Goal: Task Accomplishment & Management: Manage account settings

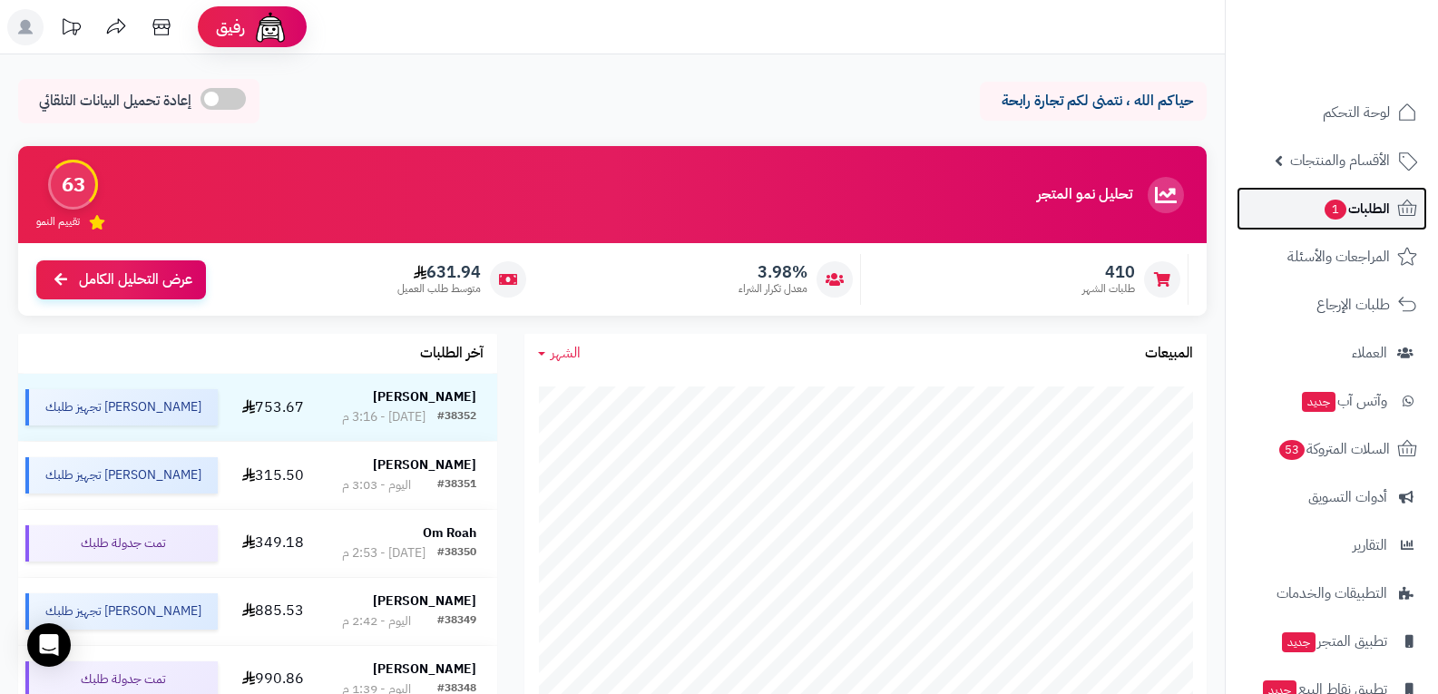
click at [1377, 212] on span "الطلبات 1" at bounding box center [1356, 208] width 67 height 25
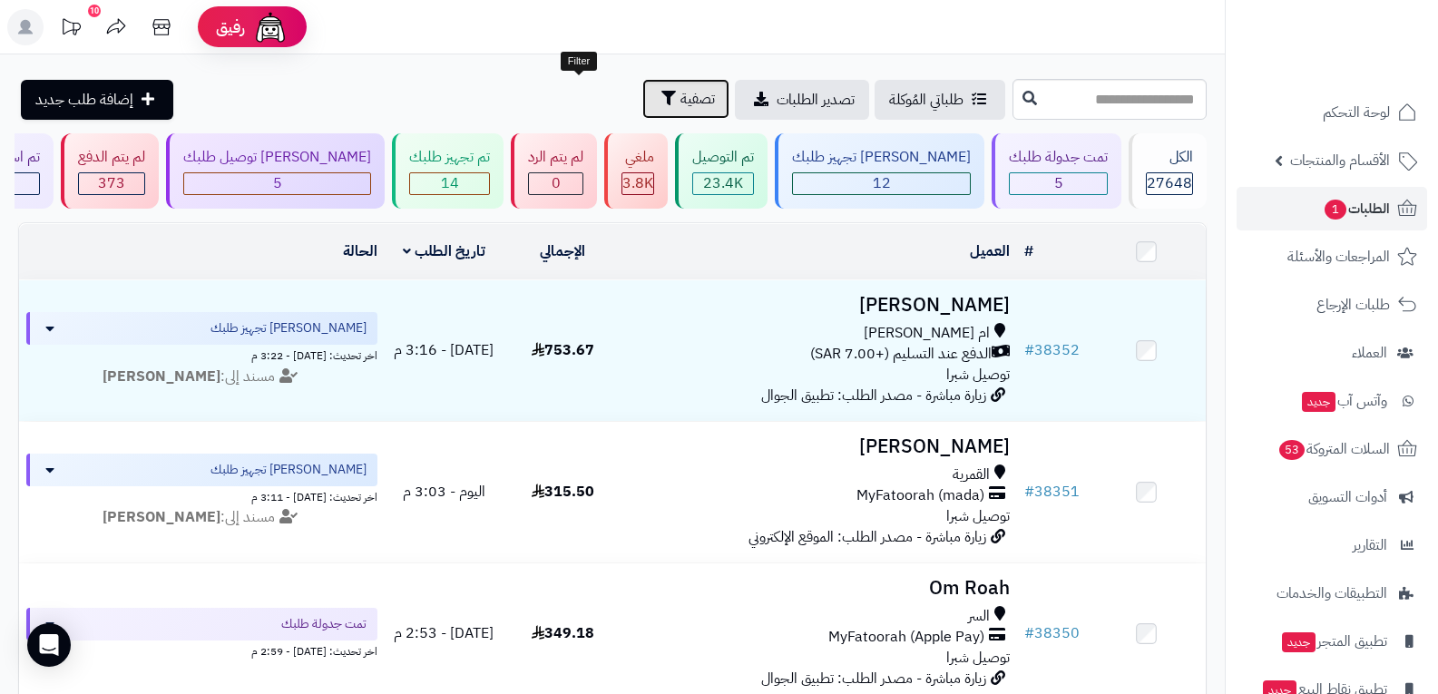
click at [681, 107] on span "تصفية" at bounding box center [698, 99] width 34 height 22
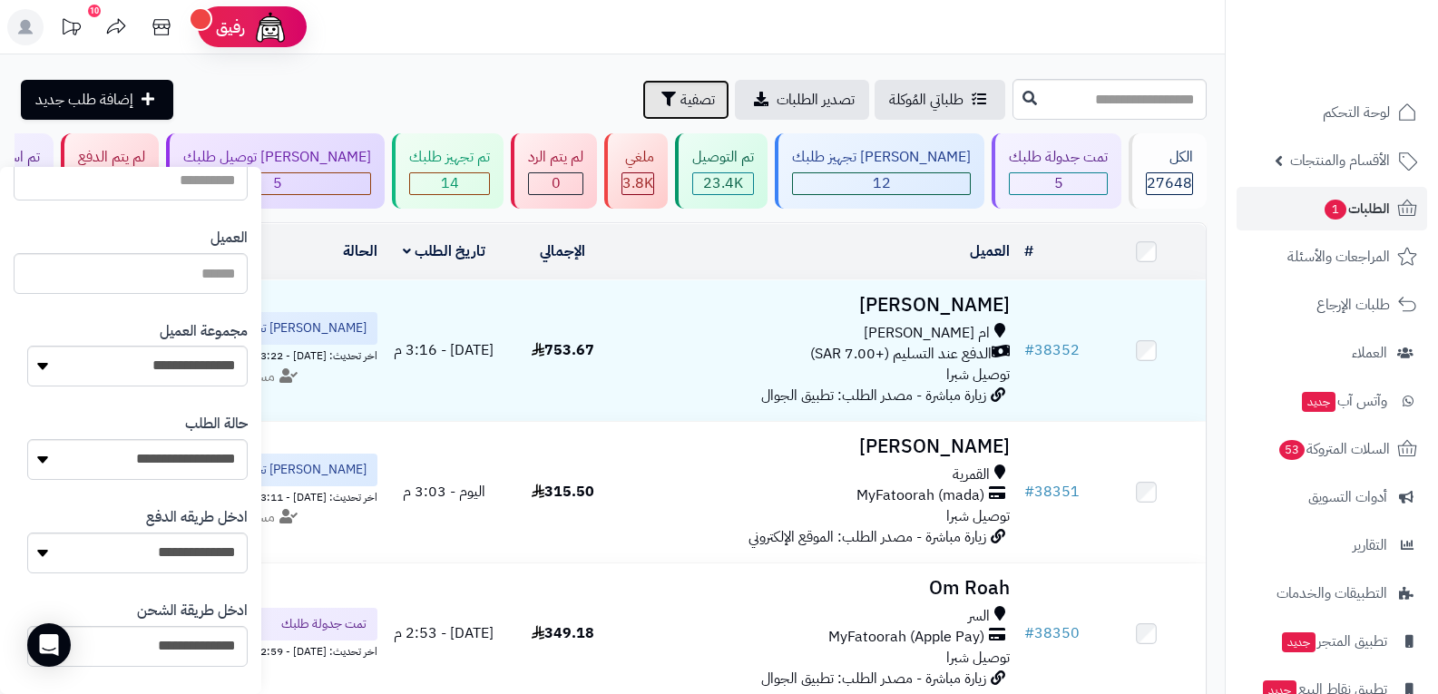
scroll to position [454, 0]
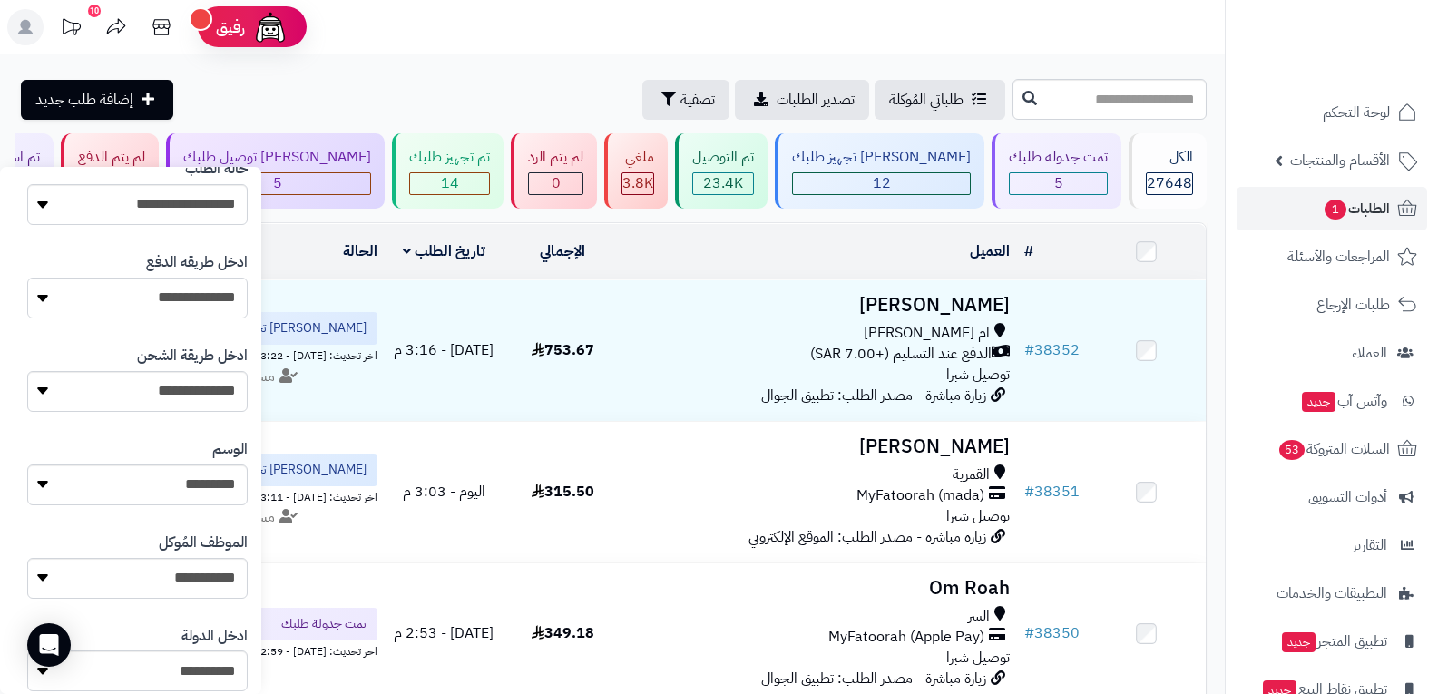
click at [197, 304] on select "**********" at bounding box center [137, 298] width 220 height 41
select select "**********"
click at [27, 278] on select "**********" at bounding box center [137, 298] width 220 height 41
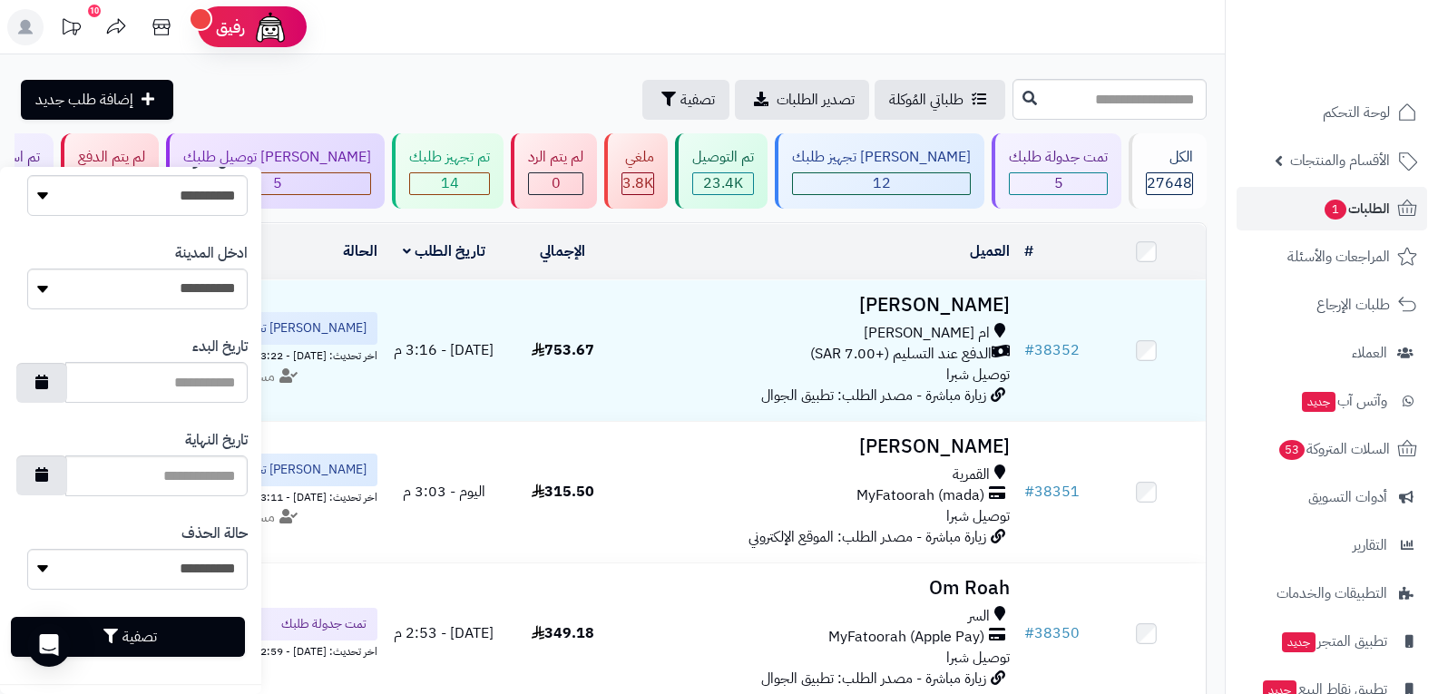
scroll to position [935, 0]
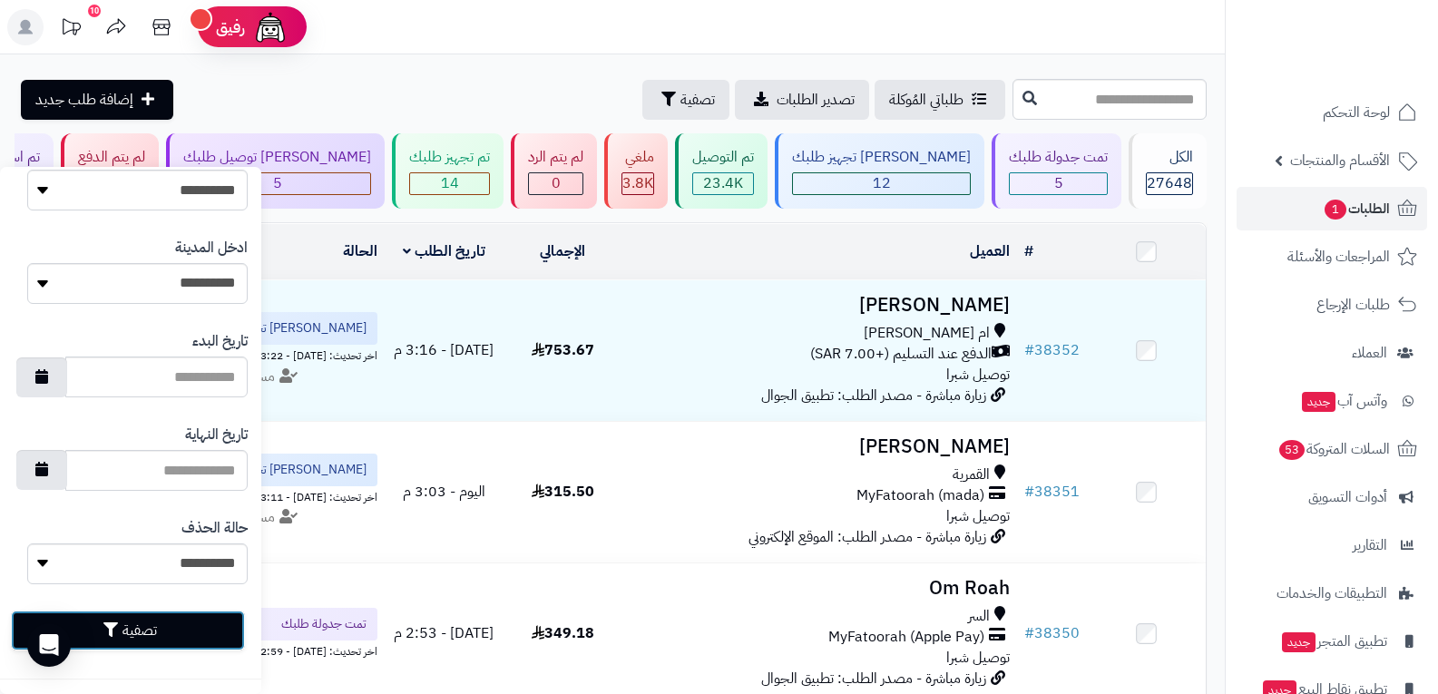
click at [179, 633] on button "تصفية" at bounding box center [128, 631] width 234 height 40
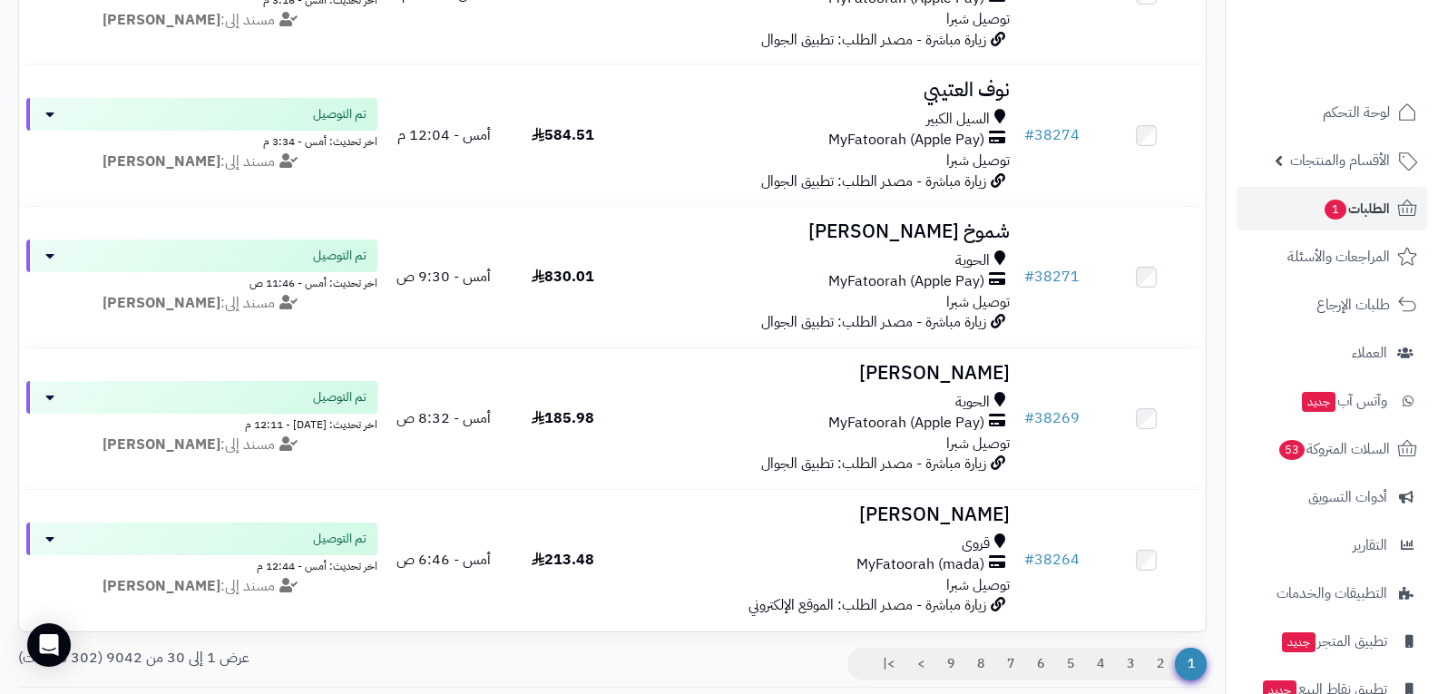
scroll to position [4013, 0]
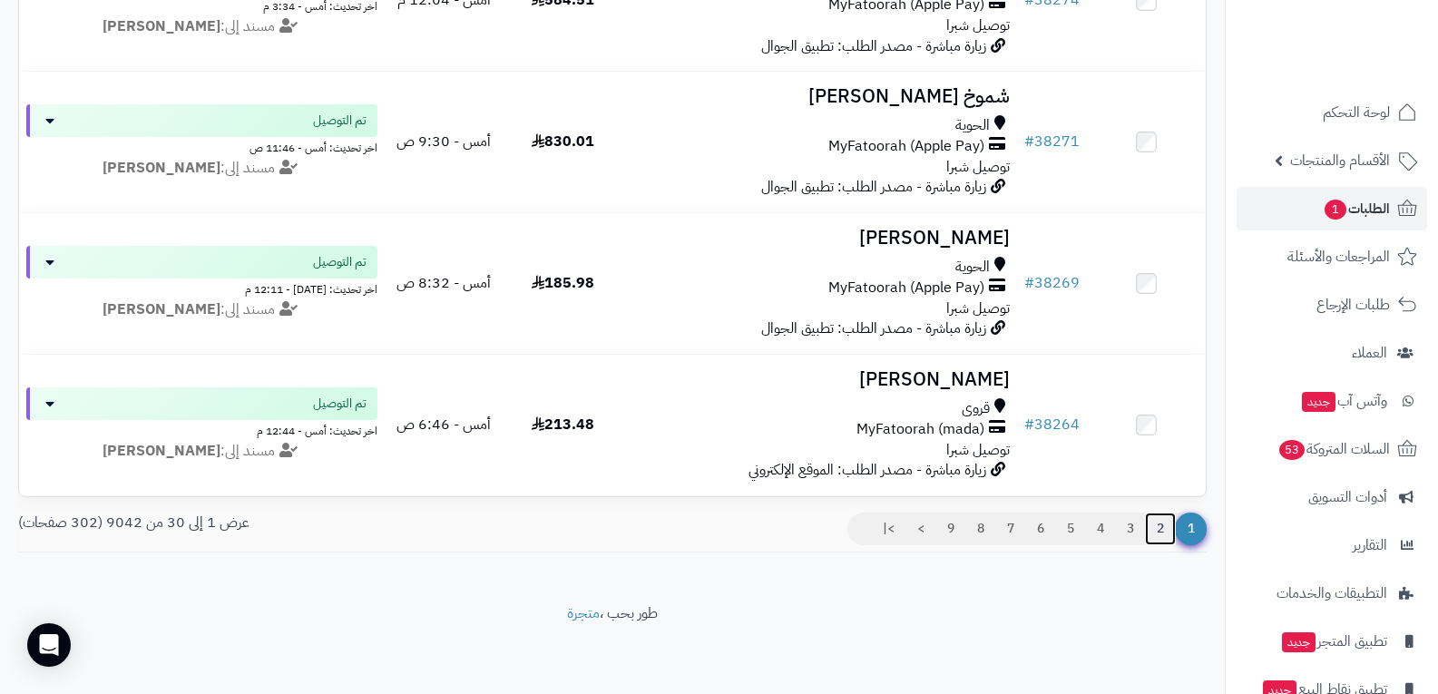
click at [1171, 527] on link "2" at bounding box center [1160, 529] width 31 height 33
click at [1163, 526] on link "2" at bounding box center [1160, 529] width 31 height 33
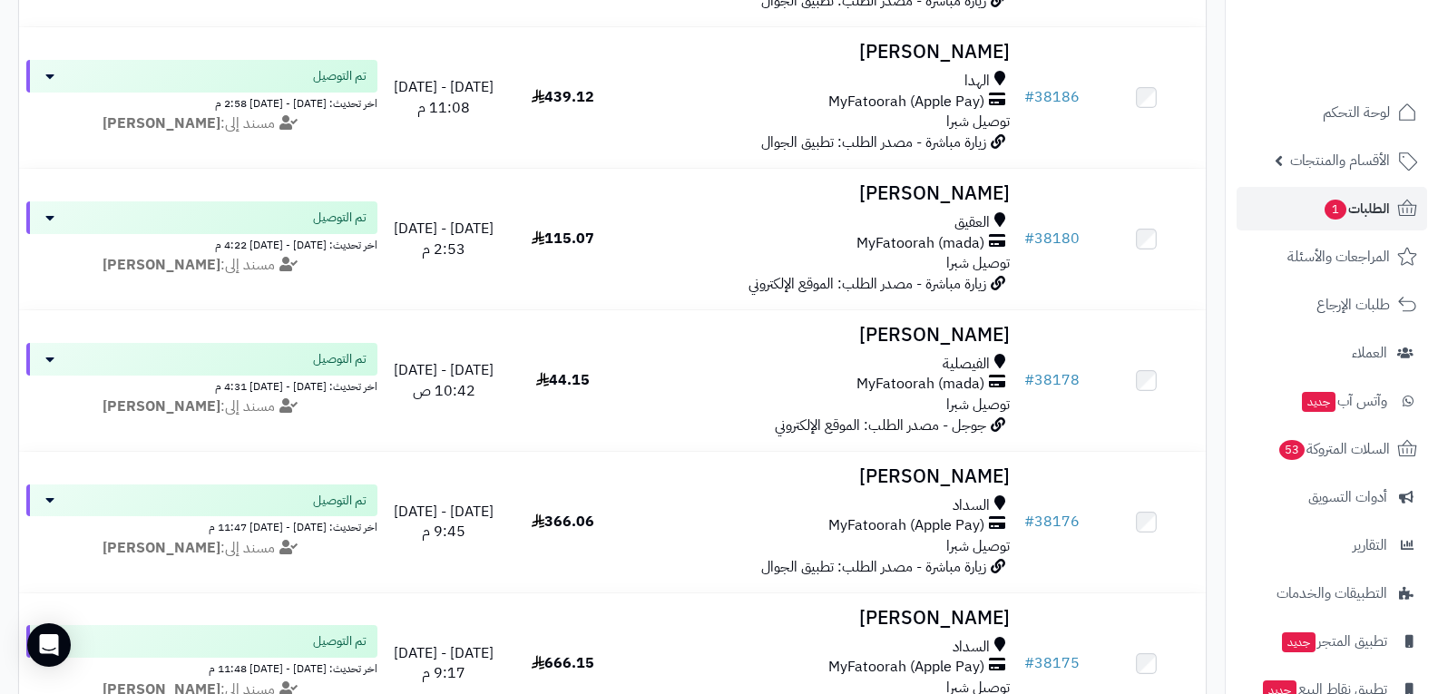
scroll to position [4041, 0]
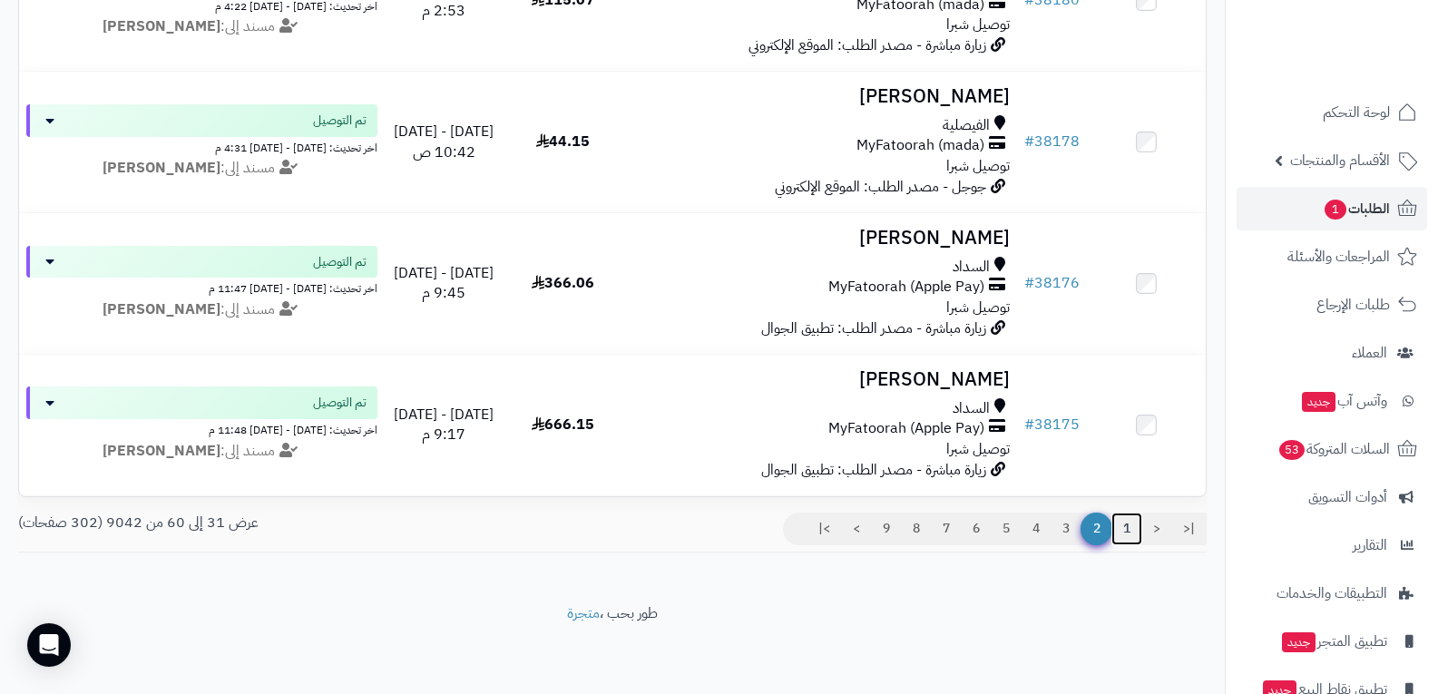
click at [1128, 526] on link "1" at bounding box center [1127, 529] width 31 height 33
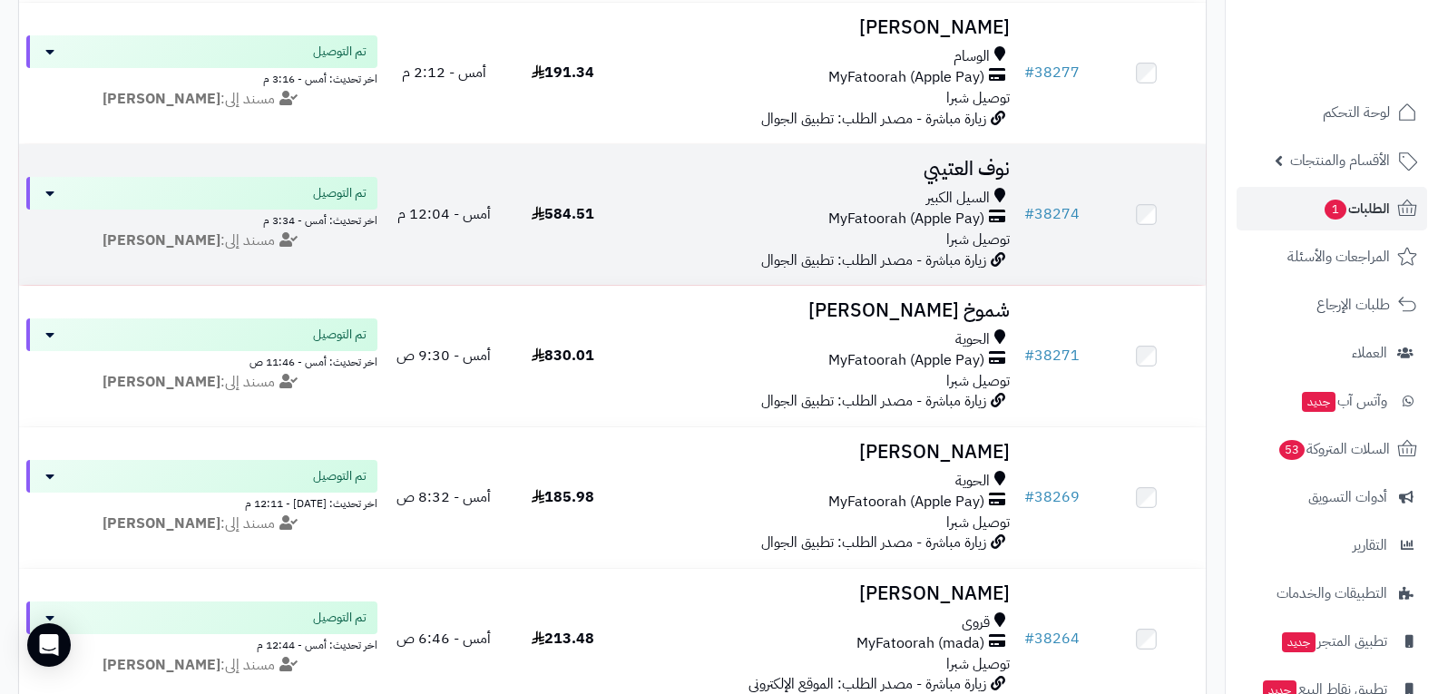
scroll to position [3902, 0]
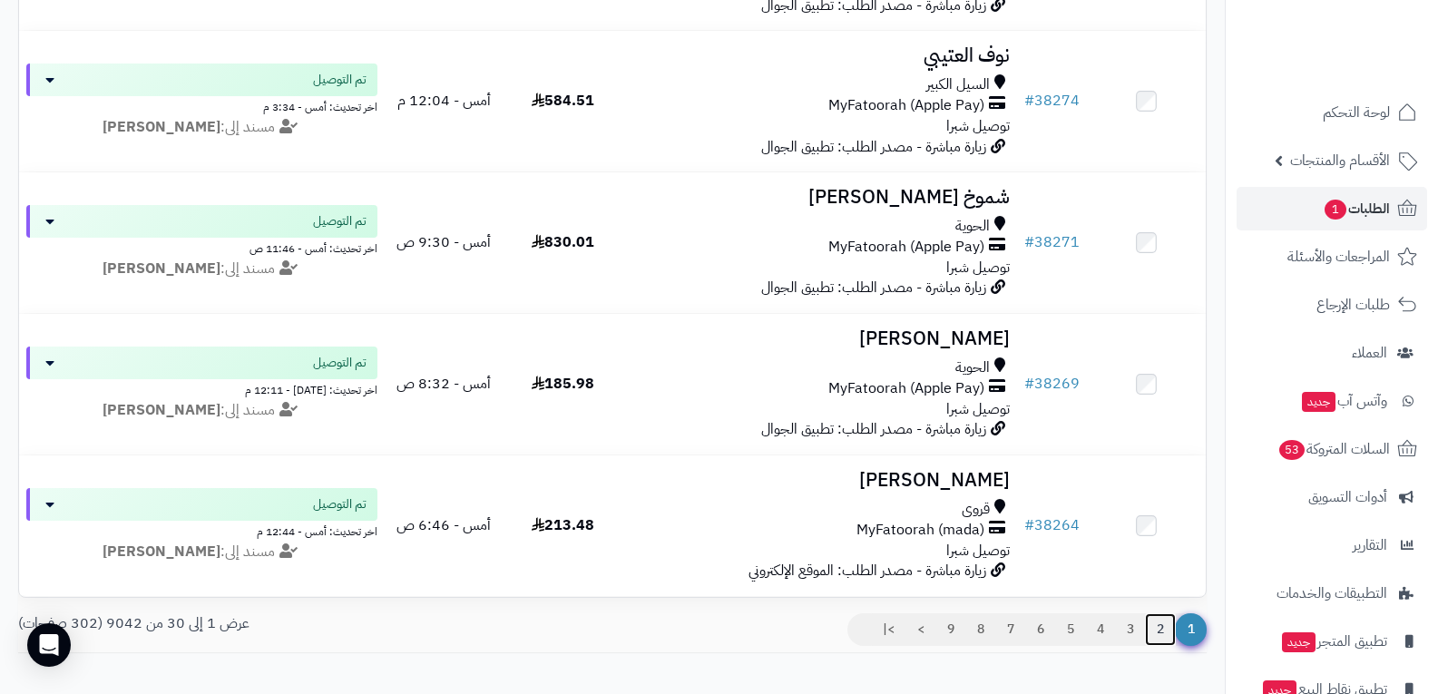
click at [1159, 646] on link "2" at bounding box center [1160, 629] width 31 height 33
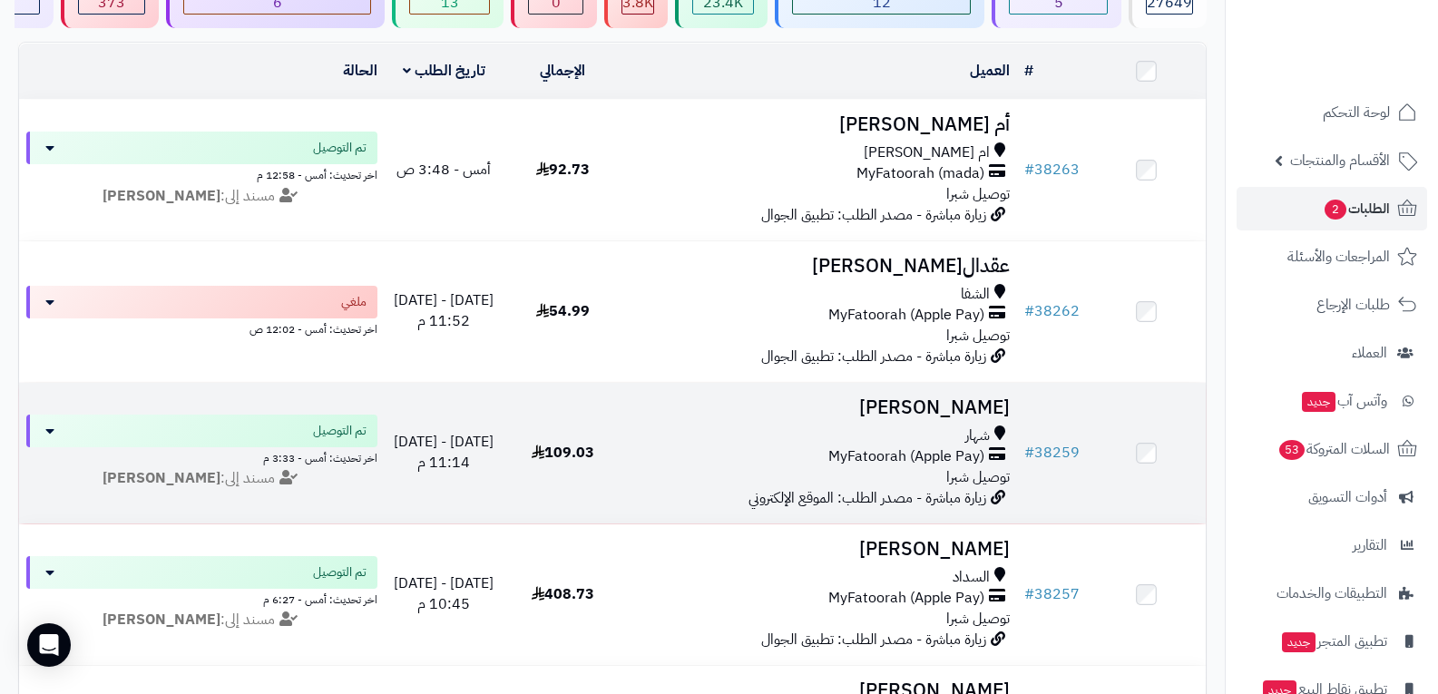
scroll to position [181, 0]
